Goal: Task Accomplishment & Management: Use online tool/utility

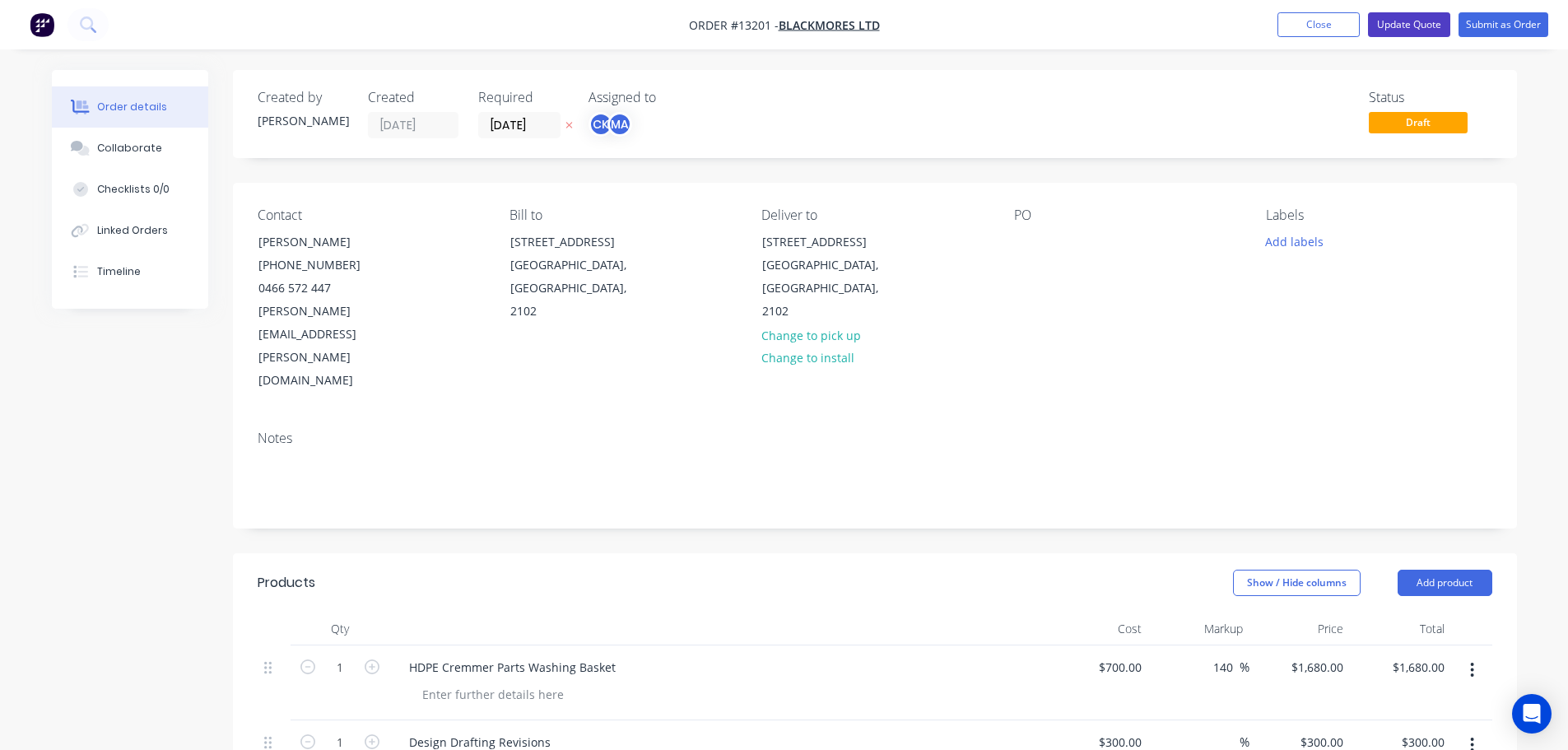
click at [1412, 29] on button "Update Quote" at bounding box center [1408, 25] width 82 height 25
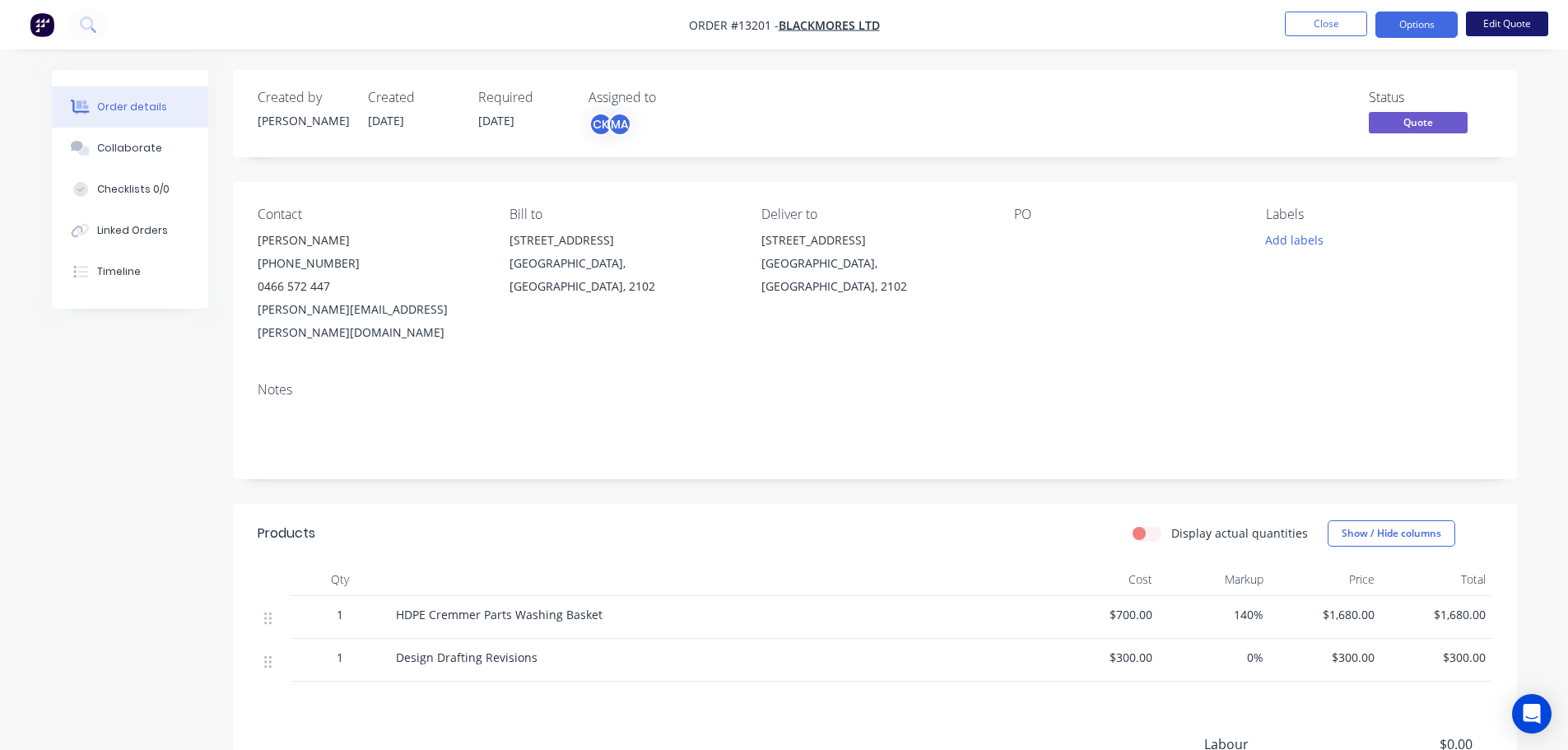
click at [1526, 30] on button "Edit Quote" at bounding box center [1507, 24] width 82 height 25
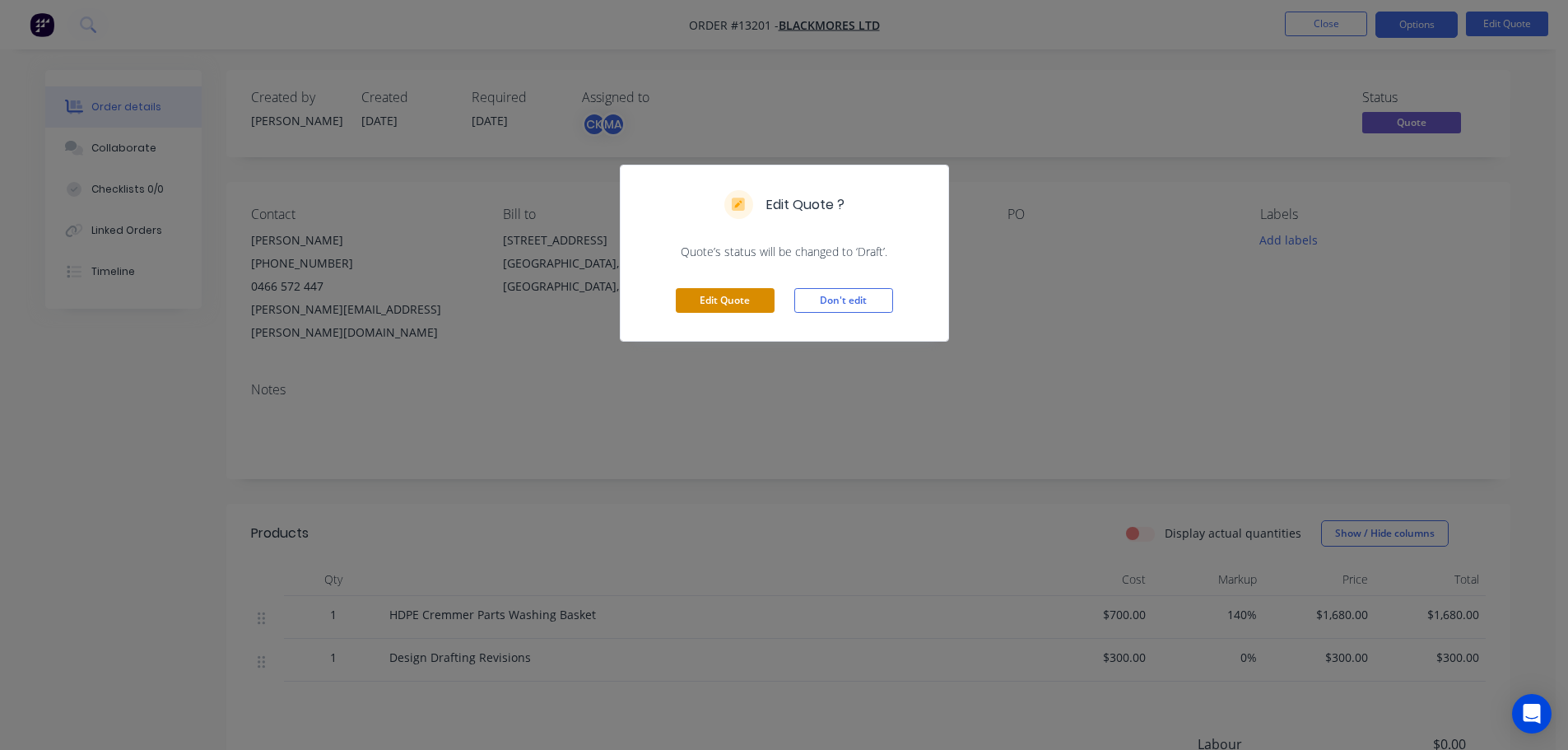
click at [751, 298] on button "Edit Quote" at bounding box center [725, 301] width 99 height 25
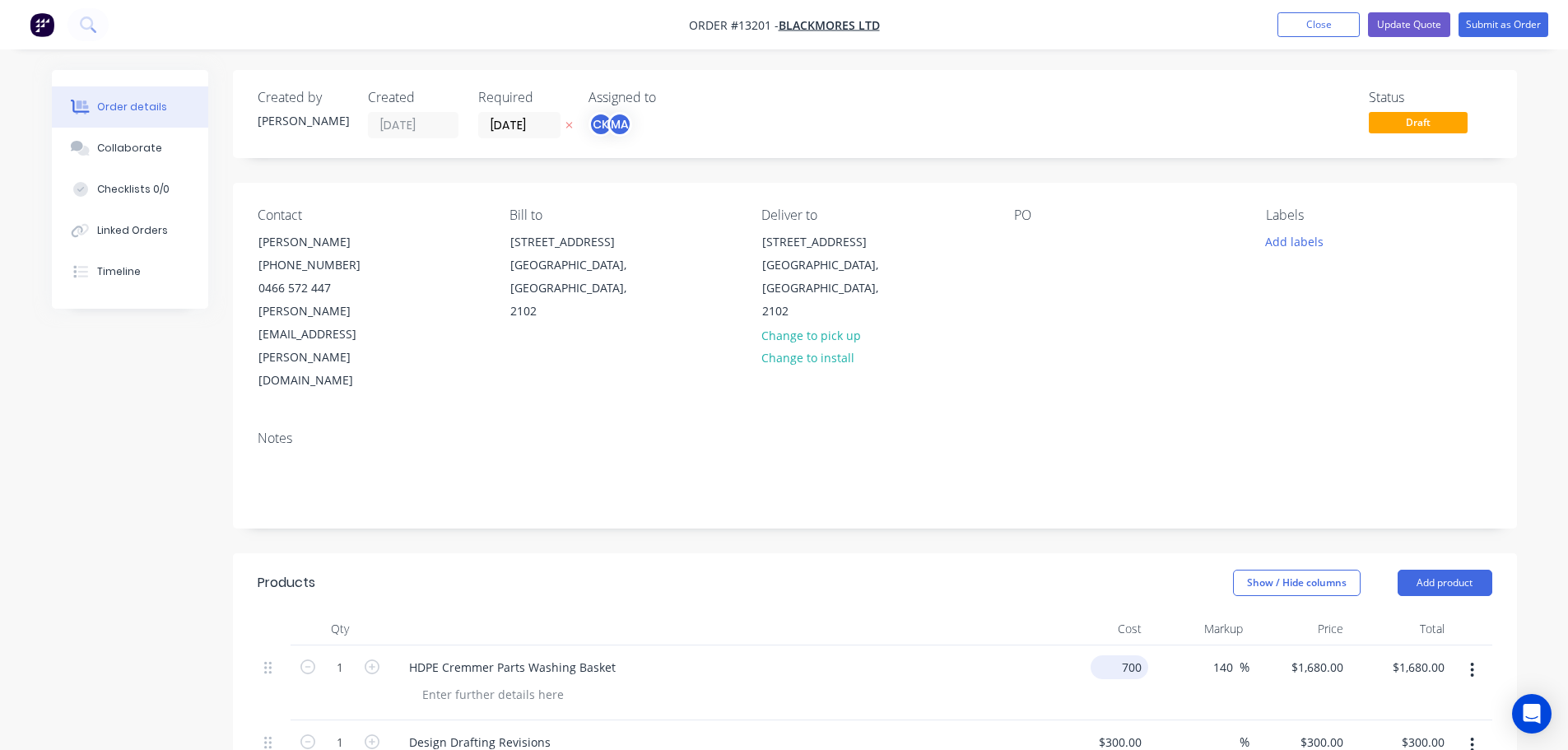
click at [1131, 655] on input "700" at bounding box center [1123, 667] width 51 height 24
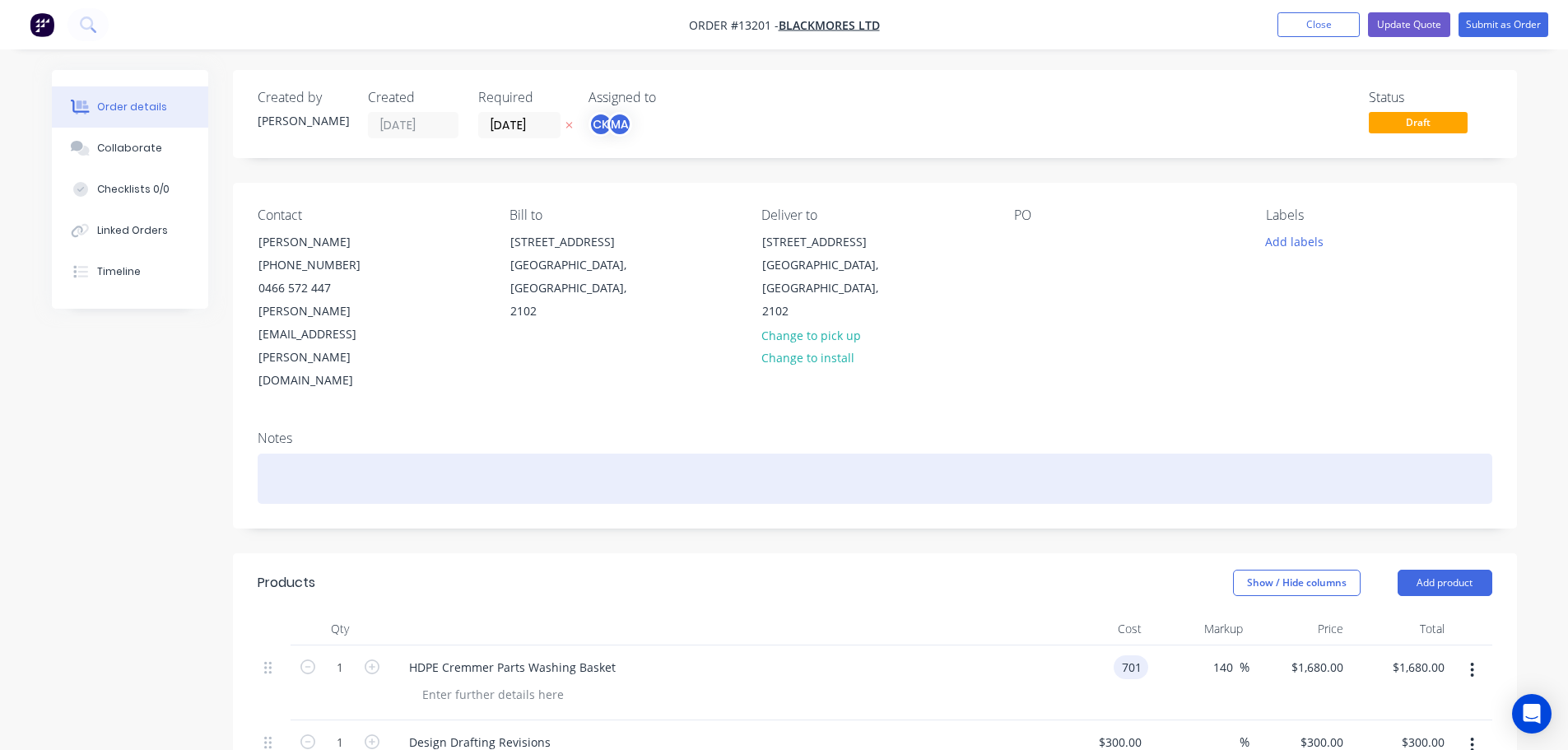
type input "$701.00"
type input "$1,682.40"
click at [1138, 454] on div at bounding box center [875, 479] width 1234 height 50
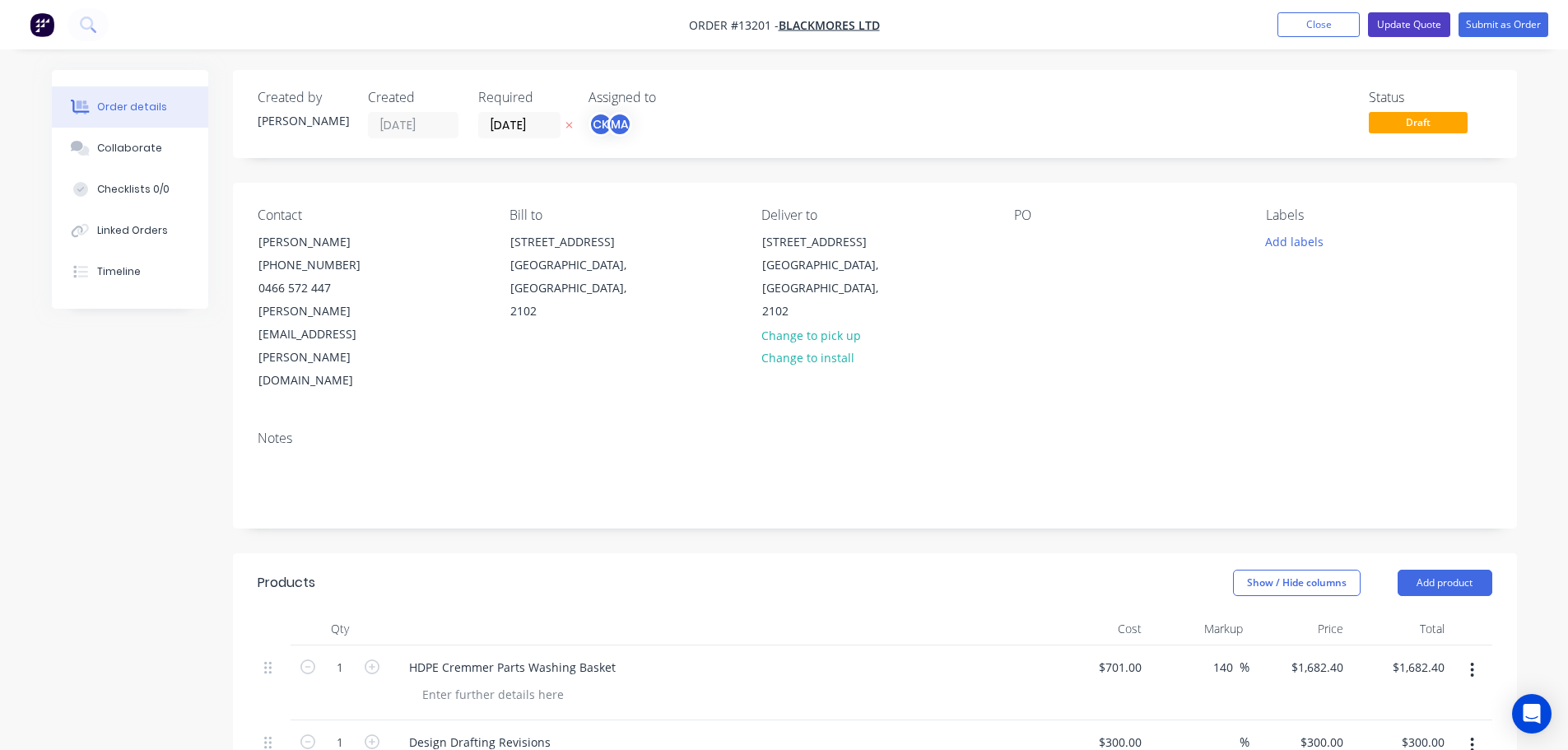
click at [1393, 23] on button "Update Quote" at bounding box center [1408, 25] width 82 height 25
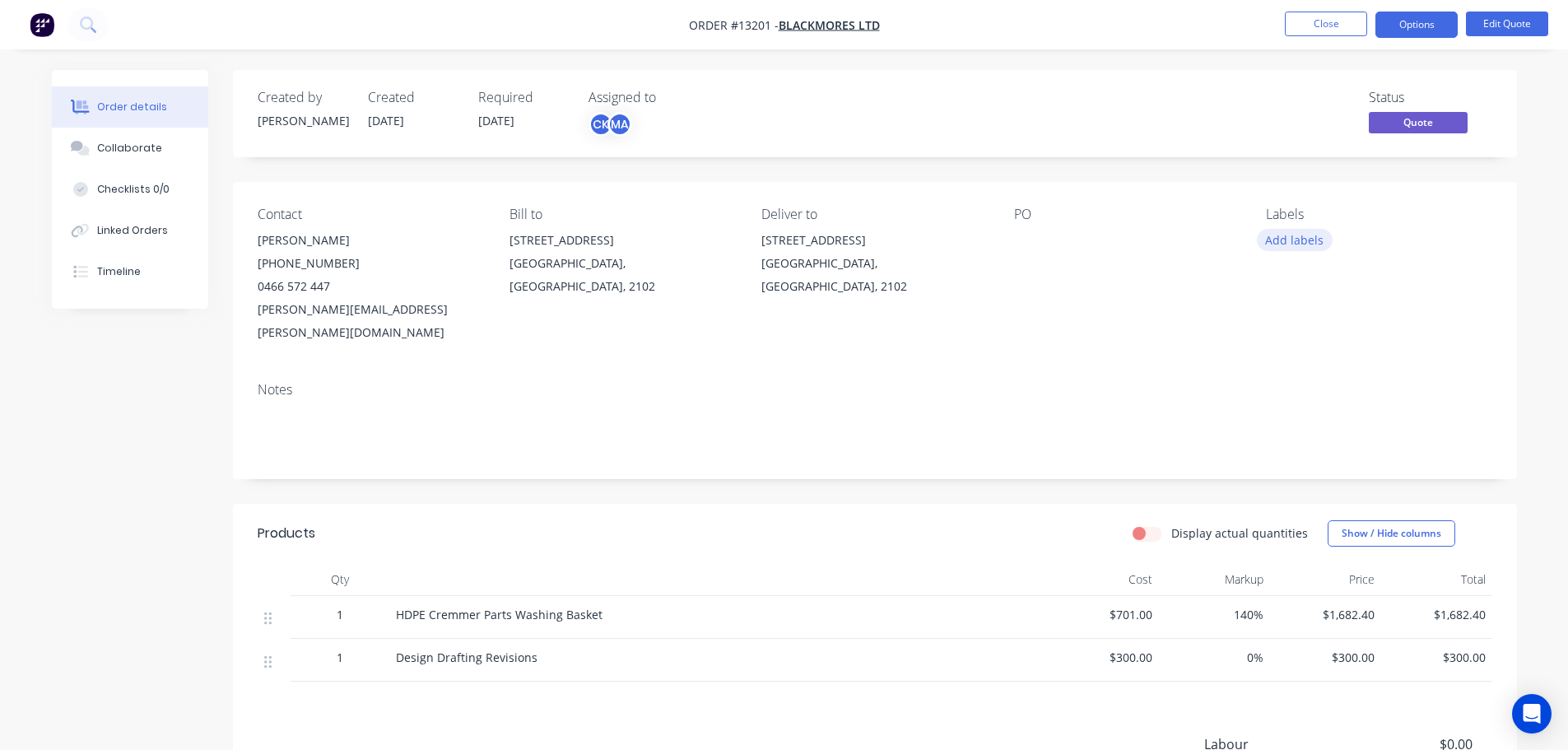
click at [1294, 248] on button "Add labels" at bounding box center [1295, 240] width 76 height 23
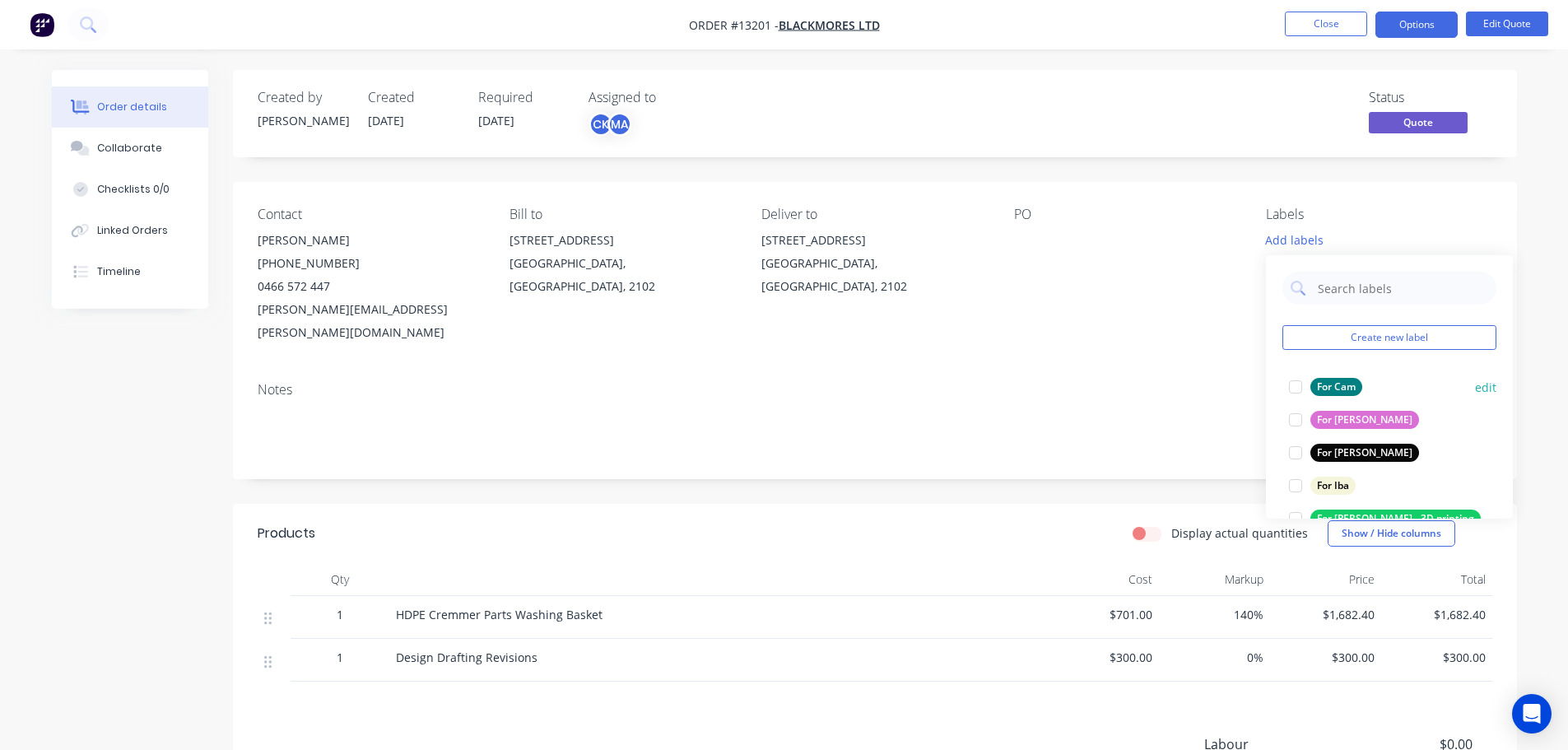
click at [1284, 382] on div at bounding box center [1295, 387] width 33 height 33
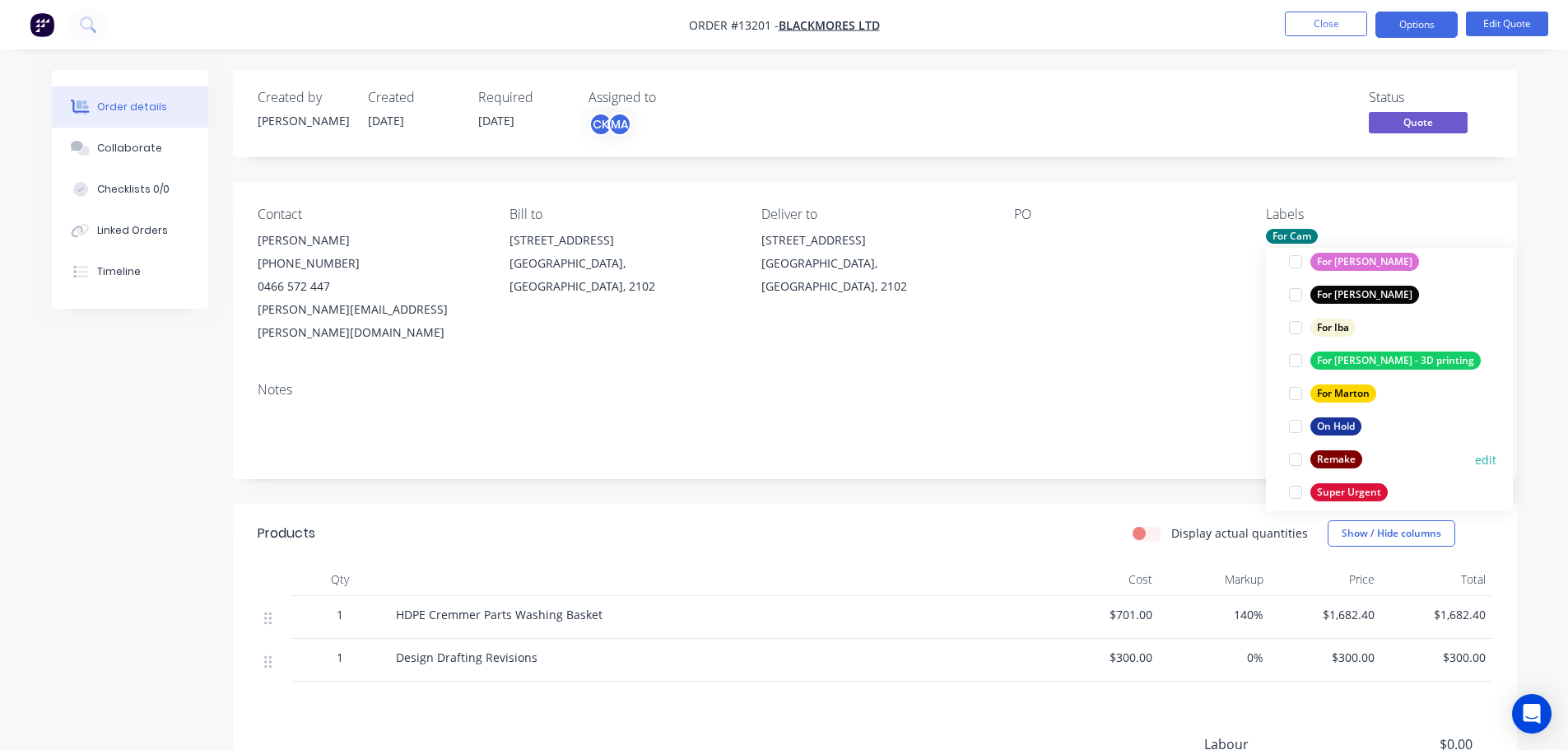
scroll to position [165, 0]
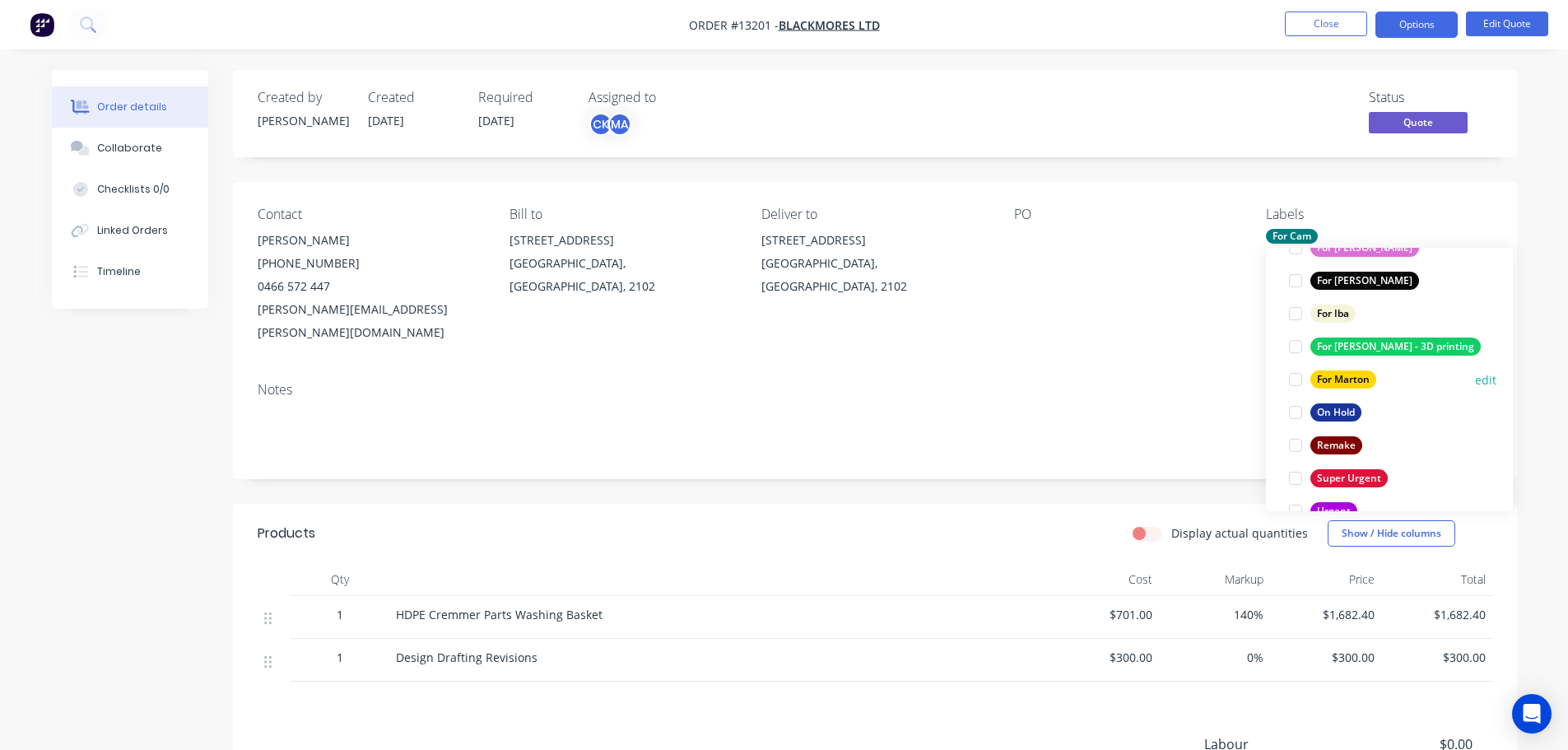
drag, startPoint x: 1298, startPoint y: 382, endPoint x: 1307, endPoint y: 371, distance: 14.2
click at [1298, 379] on div at bounding box center [1295, 379] width 33 height 33
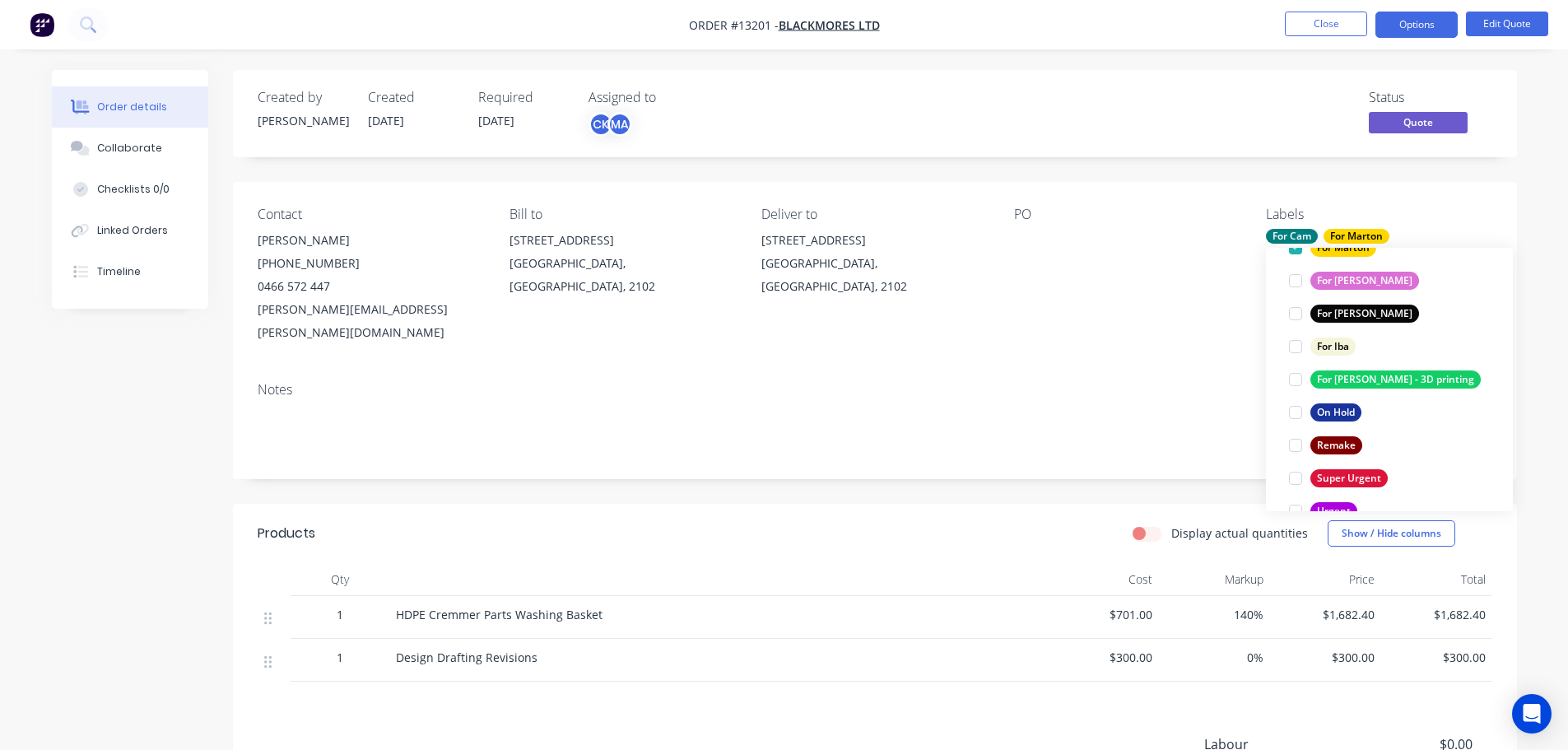
scroll to position [33, 0]
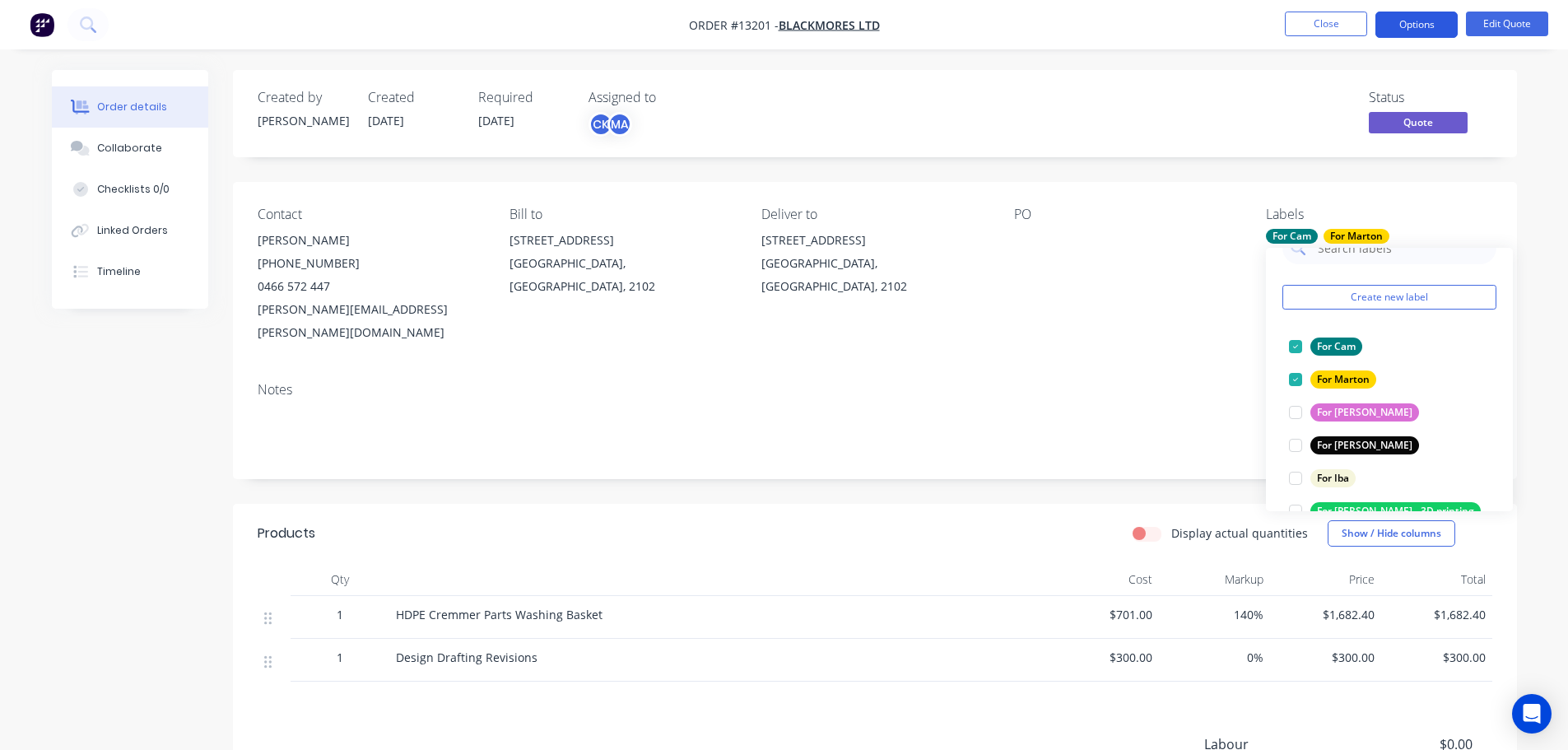
click at [1428, 23] on button "Options" at bounding box center [1416, 25] width 82 height 26
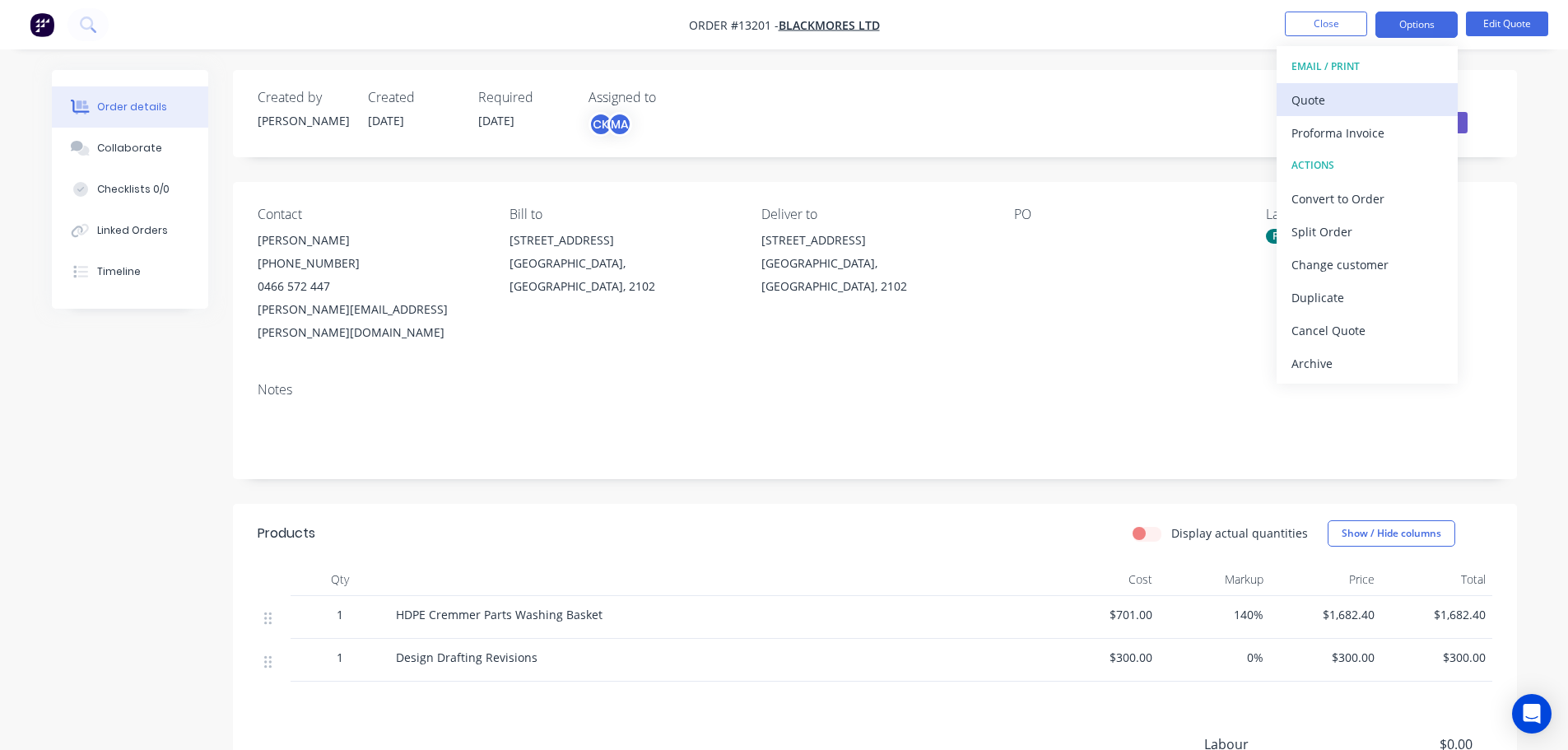
click at [1363, 109] on div "Quote" at bounding box center [1367, 99] width 151 height 24
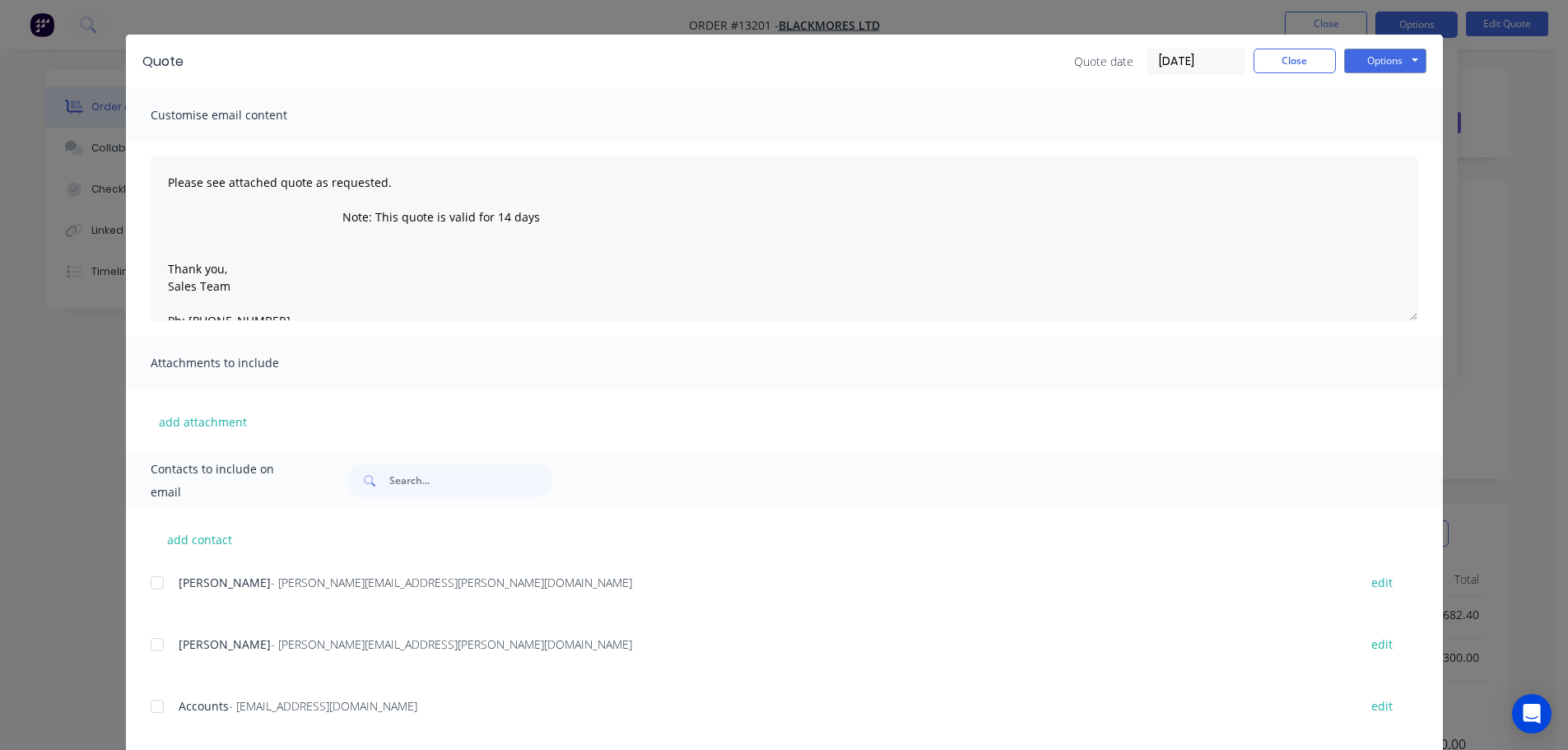
scroll to position [61, 0]
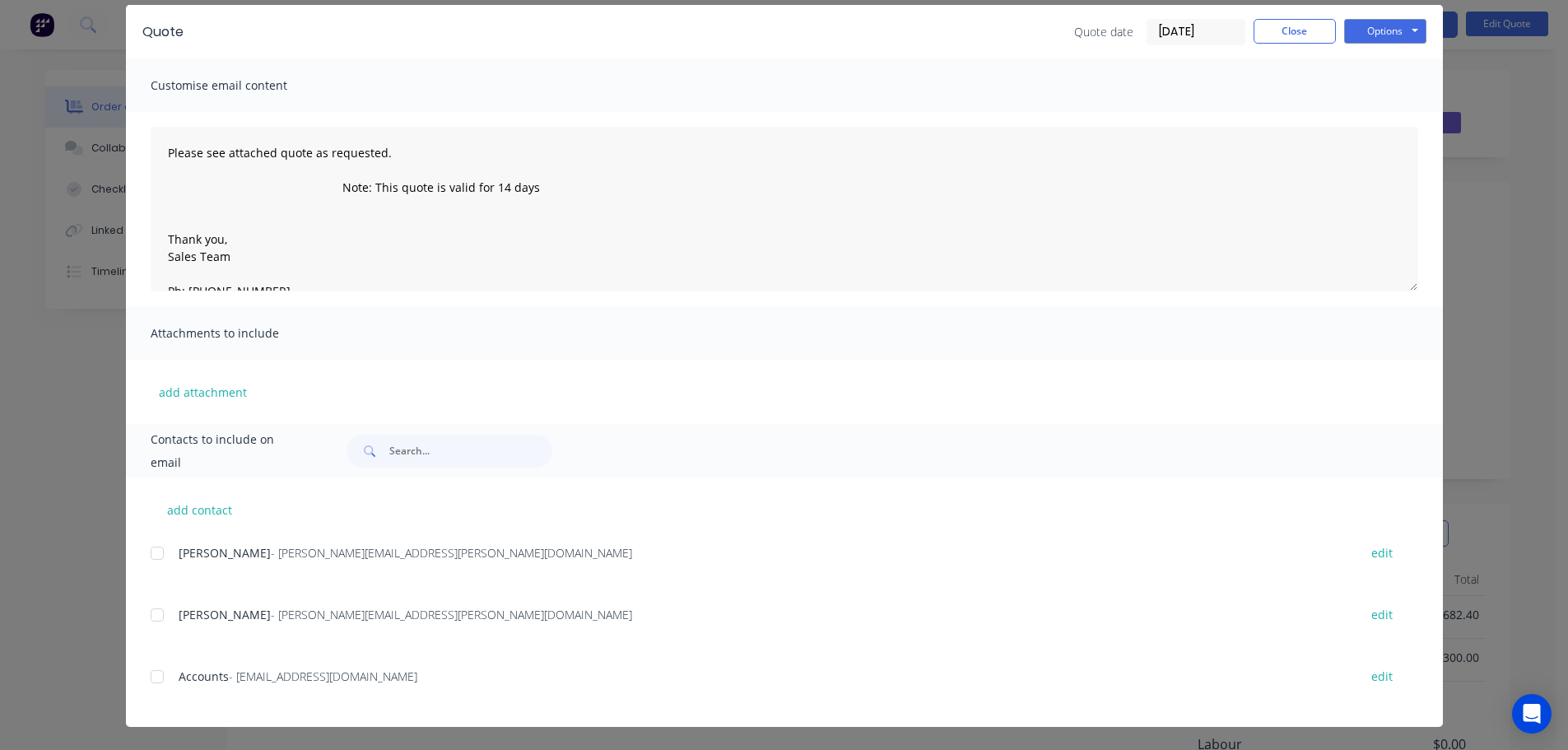
click at [145, 551] on div at bounding box center [157, 553] width 33 height 33
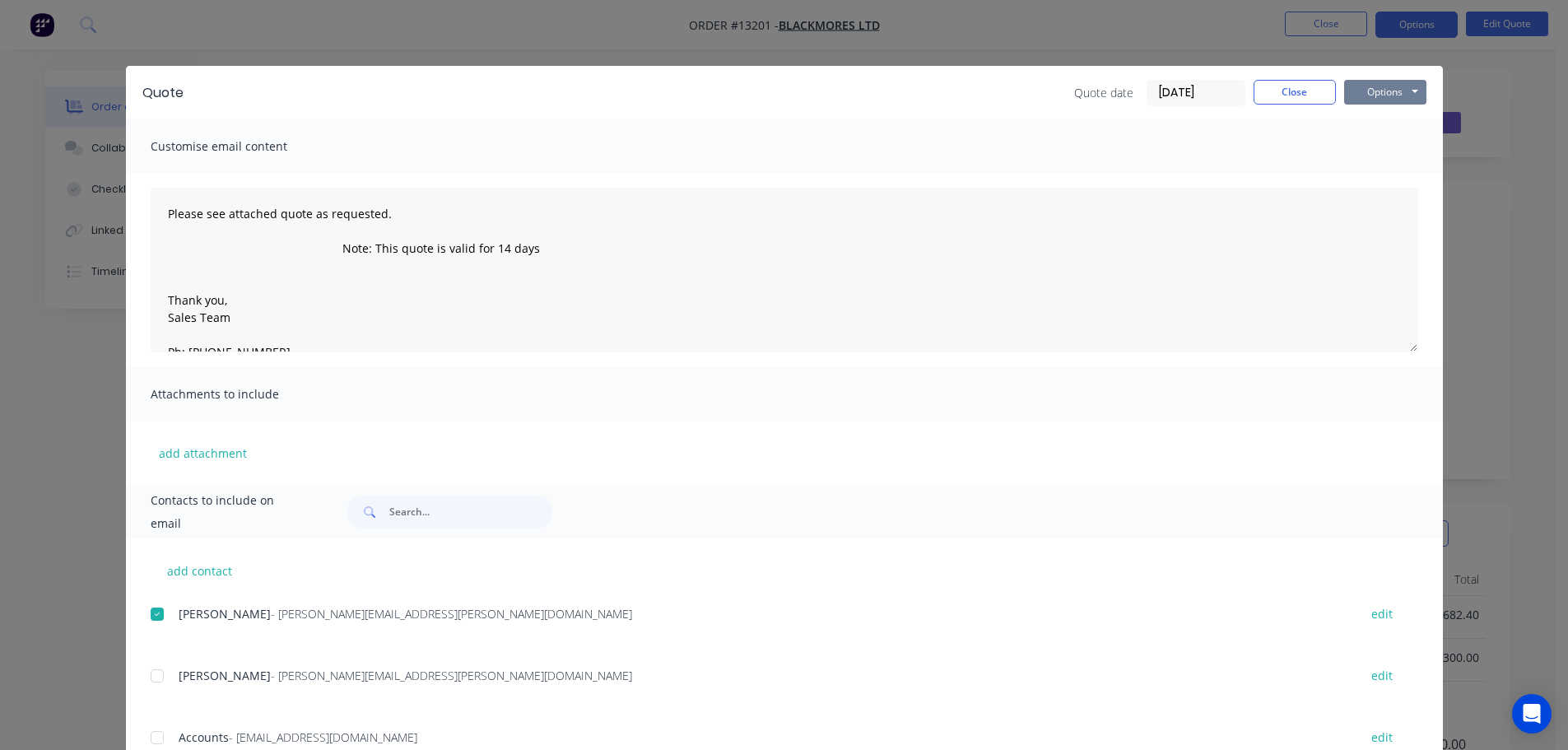
click at [1401, 95] on button "Options" at bounding box center [1385, 92] width 82 height 25
click at [1382, 125] on button "Preview" at bounding box center [1396, 121] width 105 height 27
click at [1384, 96] on button "Options" at bounding box center [1385, 92] width 82 height 25
click at [200, 619] on span "[PERSON_NAME]" at bounding box center [225, 614] width 93 height 16
click at [132, 616] on div "add contact [PERSON_NAME] - [PERSON_NAME][EMAIL_ADDRESS][PERSON_NAME][DOMAIN_NA…" at bounding box center [784, 664] width 1317 height 250
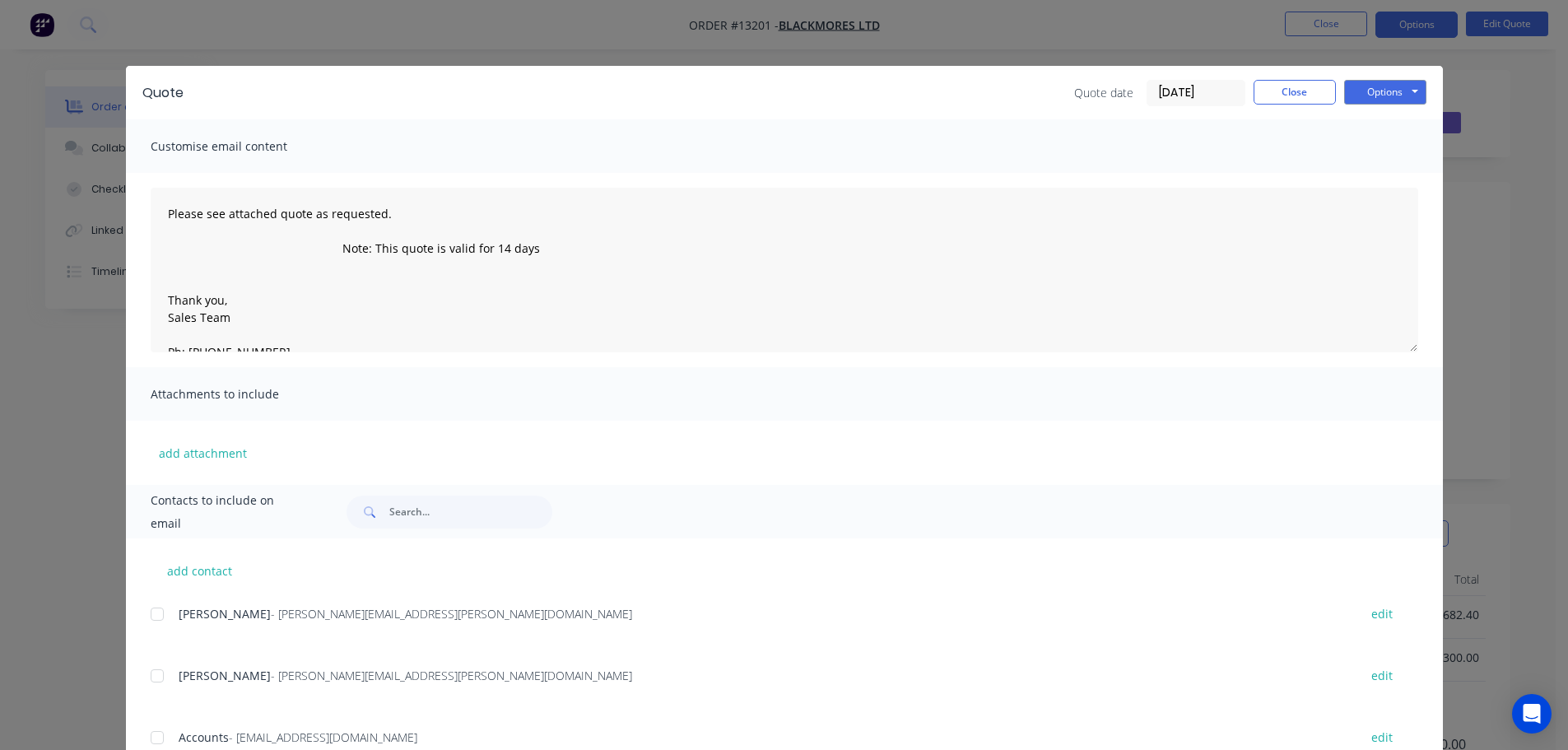
click at [146, 617] on div at bounding box center [157, 614] width 33 height 33
click at [1370, 96] on button "Options" at bounding box center [1385, 92] width 82 height 25
click at [1368, 172] on button "Email" at bounding box center [1396, 176] width 105 height 27
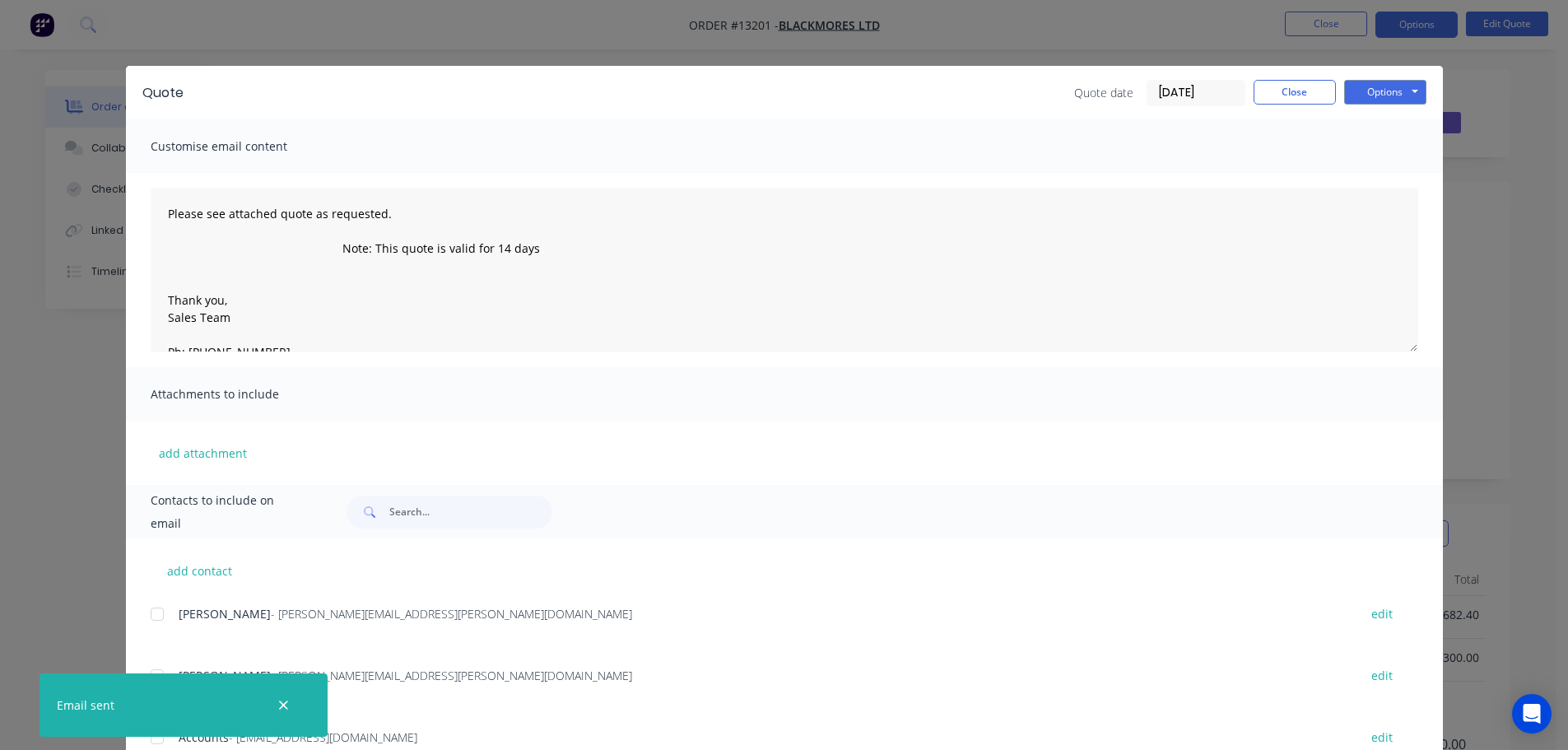
type textarea "Please see attached quote as requested. Note: This quote is valid for 14 days T…"
click at [1311, 86] on button "Close" at bounding box center [1294, 92] width 82 height 25
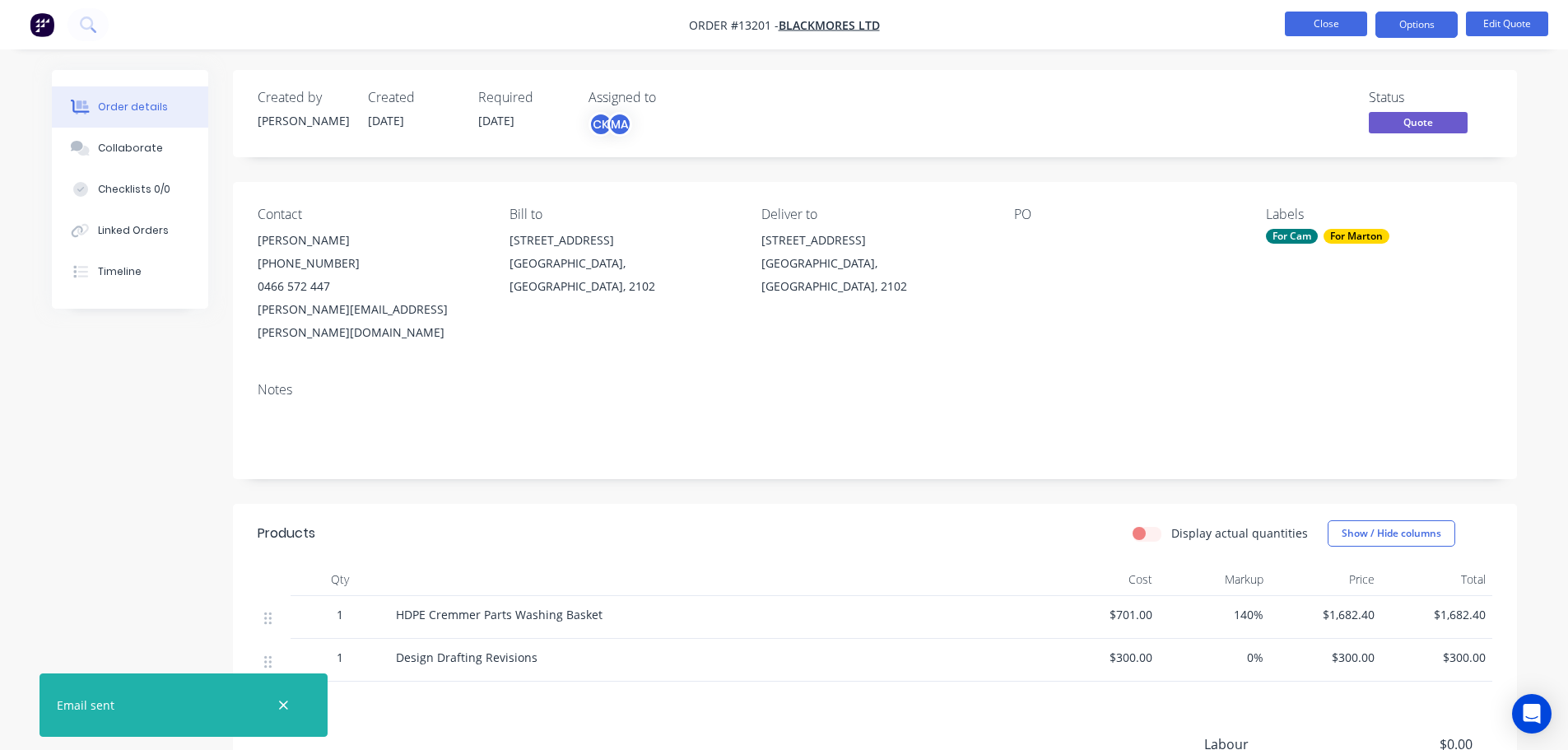
click at [1329, 21] on button "Close" at bounding box center [1325, 24] width 82 height 25
